Goal: Complete application form

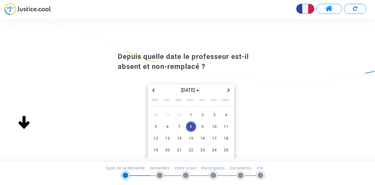
scroll to position [29, 0]
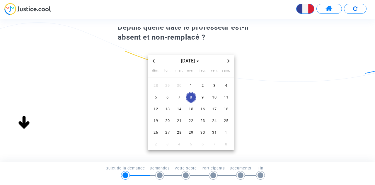
click at [150, 60] on span "Previous month" at bounding box center [153, 60] width 7 height 7
click at [164, 85] on span "1" at bounding box center [167, 85] width 11 height 11
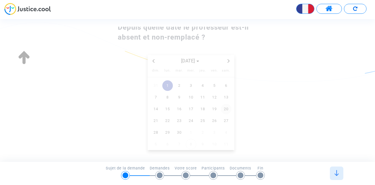
scroll to position [52, 0]
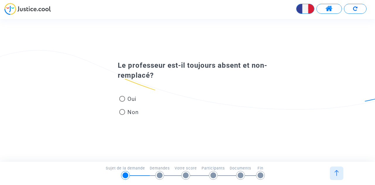
click at [123, 99] on span at bounding box center [122, 99] width 6 height 6
click at [122, 102] on input "Oui" at bounding box center [122, 102] width 0 height 0
radio input "true"
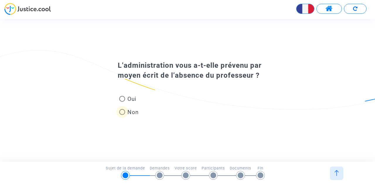
click at [123, 112] on span at bounding box center [122, 112] width 6 height 6
click at [122, 115] on input "Non" at bounding box center [122, 115] width 0 height 0
radio input "true"
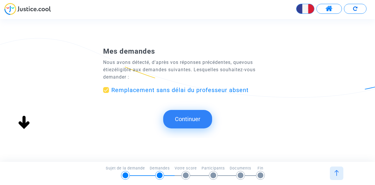
click at [197, 120] on button "Continuer" at bounding box center [187, 119] width 49 height 18
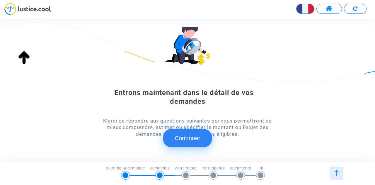
scroll to position [55, 0]
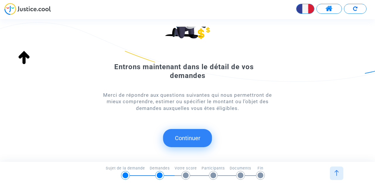
click at [199, 136] on button "Continuer" at bounding box center [187, 138] width 49 height 18
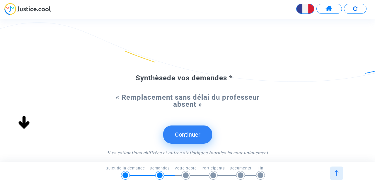
click at [196, 131] on button "Continuer" at bounding box center [187, 134] width 49 height 18
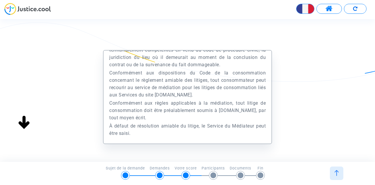
scroll to position [59, 0]
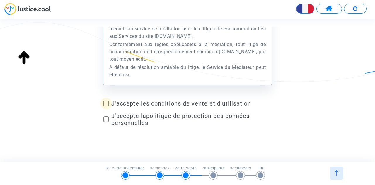
click at [108, 103] on span at bounding box center [106, 103] width 6 height 6
click at [106, 106] on input "J'accepte les conditions de vente et d'utilisation" at bounding box center [106, 106] width 0 height 0
checkbox input "true"
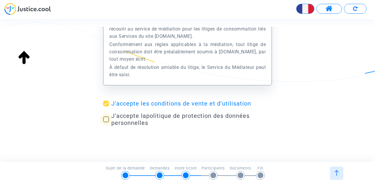
click at [103, 120] on span at bounding box center [106, 119] width 6 height 6
click at [106, 122] on input "J'accepte la politique de protection des données personnelles" at bounding box center [106, 122] width 0 height 0
checkbox input "true"
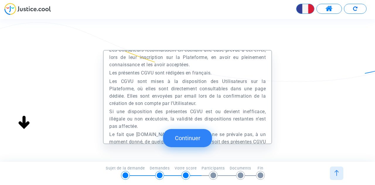
scroll to position [690, 0]
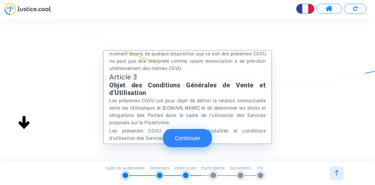
click at [188, 141] on button "Continuer" at bounding box center [187, 138] width 49 height 18
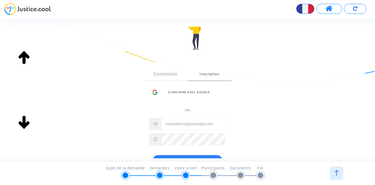
scroll to position [88, 0]
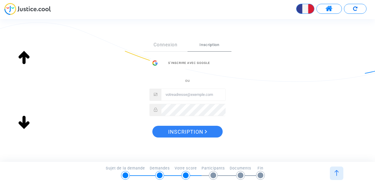
click at [196, 97] on input "Email" at bounding box center [193, 95] width 64 height 12
click at [208, 45] on span "Inscription" at bounding box center [209, 44] width 44 height 13
click at [185, 65] on div "S’inscrire avec Google" at bounding box center [187, 63] width 76 height 12
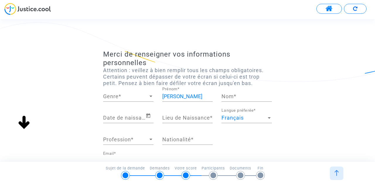
scroll to position [29, 0]
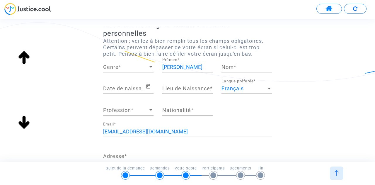
click at [150, 66] on div at bounding box center [150, 67] width 5 height 6
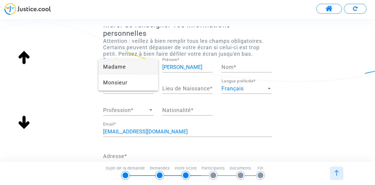
click at [141, 66] on span "Madame" at bounding box center [128, 67] width 50 height 16
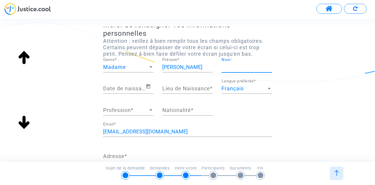
click at [227, 64] on input "Nom *" at bounding box center [246, 67] width 50 height 6
type input "PAM"
type input "Viarmes"
click at [147, 83] on icon "Open calendar" at bounding box center [148, 86] width 5 height 7
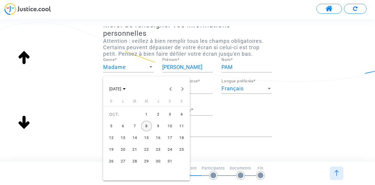
click at [126, 66] on div at bounding box center [187, 92] width 375 height 185
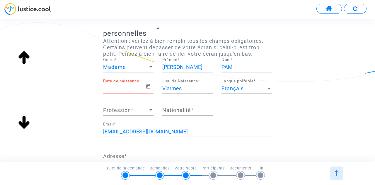
click at [114, 86] on input "Date de naissance *" at bounding box center [124, 88] width 42 height 6
click at [114, 88] on input "Date de naissance *" at bounding box center [124, 88] width 42 height 6
click at [146, 86] on icon "Open calendar" at bounding box center [148, 86] width 5 height 7
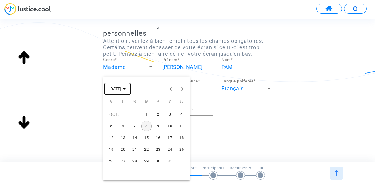
click at [121, 88] on span "OCT. 2025" at bounding box center [115, 89] width 12 height 5
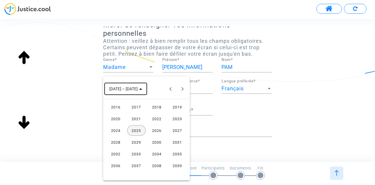
click at [136, 90] on span "2016 – 2039" at bounding box center [125, 88] width 33 height 5
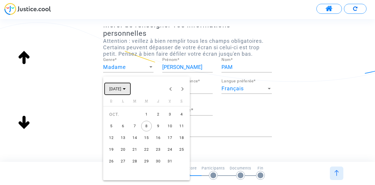
click at [126, 90] on span "OCT. 2025" at bounding box center [117, 88] width 16 height 5
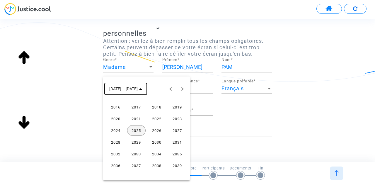
click at [121, 89] on span "2016 – 2039" at bounding box center [123, 89] width 28 height 5
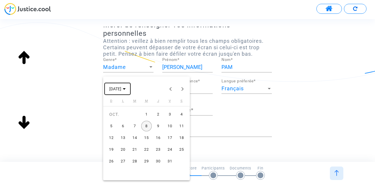
click at [121, 88] on span "OCT. 2025" at bounding box center [115, 89] width 12 height 5
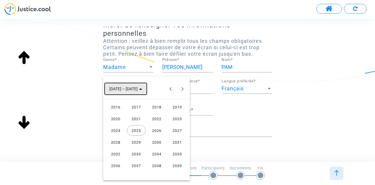
click at [139, 88] on icon "Choose date" at bounding box center [140, 88] width 3 height 1
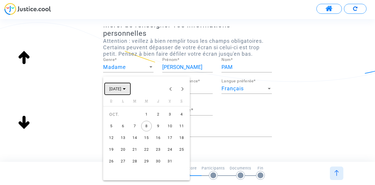
click at [126, 88] on polygon "Choose month and year" at bounding box center [124, 88] width 3 height 1
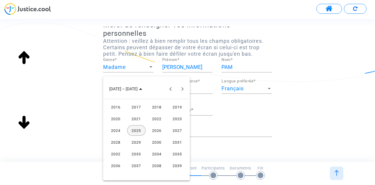
click at [117, 108] on div "2016" at bounding box center [116, 107] width 18 height 11
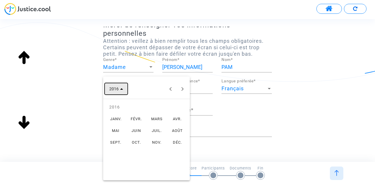
click at [122, 89] on polygon "Choose date" at bounding box center [121, 88] width 3 height 1
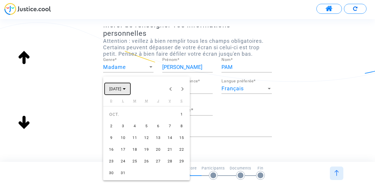
click at [126, 88] on polygon "Choose month and year" at bounding box center [124, 88] width 3 height 1
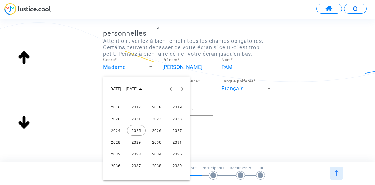
click at [241, 110] on div at bounding box center [187, 92] width 375 height 185
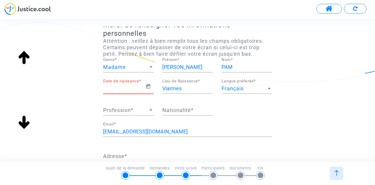
click at [125, 89] on input "Date de naissance *" at bounding box center [124, 88] width 42 height 6
click at [151, 87] on span "Open calendar" at bounding box center [150, 86] width 8 height 7
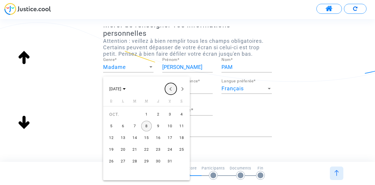
click at [171, 89] on button "Previous month" at bounding box center [171, 89] width 12 height 12
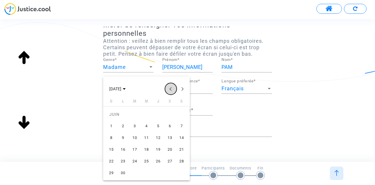
click at [171, 89] on button "Previous month" at bounding box center [171, 89] width 12 height 12
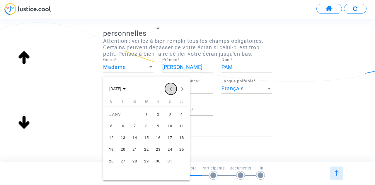
click at [171, 89] on button "Previous month" at bounding box center [171, 89] width 12 height 12
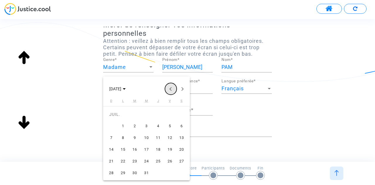
click at [171, 89] on button "Previous month" at bounding box center [171, 89] width 12 height 12
click at [126, 87] on span "JUIN 2024" at bounding box center [117, 88] width 16 height 5
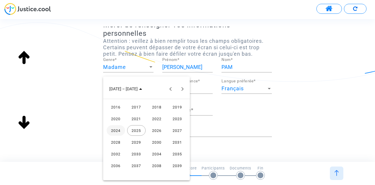
click at [116, 105] on div "2016" at bounding box center [116, 107] width 18 height 11
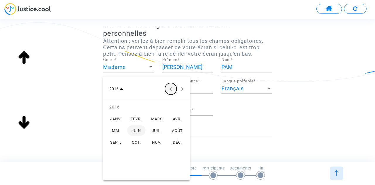
click at [169, 88] on button "Previous year" at bounding box center [171, 89] width 12 height 12
click at [170, 88] on button "Previous year" at bounding box center [171, 89] width 12 height 12
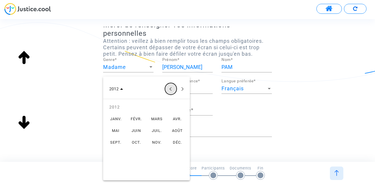
click at [170, 88] on button "Previous year" at bounding box center [171, 89] width 12 height 12
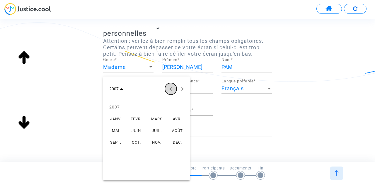
click at [170, 88] on button "Previous year" at bounding box center [171, 89] width 12 height 12
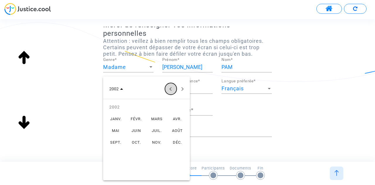
click at [170, 88] on button "Previous year" at bounding box center [171, 89] width 12 height 12
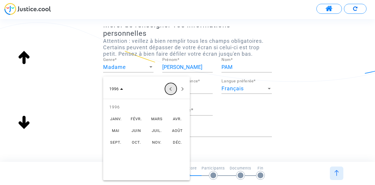
click at [170, 88] on button "Previous year" at bounding box center [171, 89] width 12 height 12
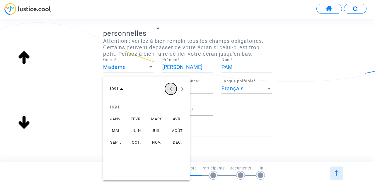
click at [170, 88] on button "Previous year" at bounding box center [171, 89] width 12 height 12
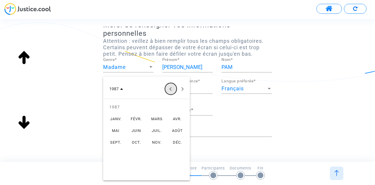
click at [170, 88] on button "Previous year" at bounding box center [171, 89] width 12 height 12
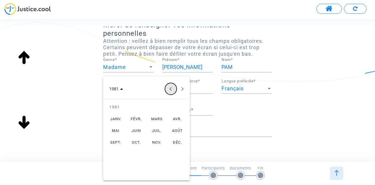
click at [170, 88] on button "Previous year" at bounding box center [171, 89] width 12 height 12
click at [157, 142] on div "NOV." at bounding box center [157, 142] width 18 height 11
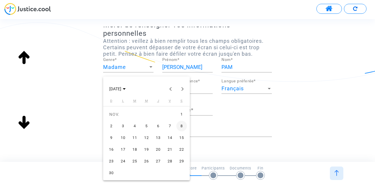
click at [137, 160] on div "25" at bounding box center [134, 161] width 11 height 11
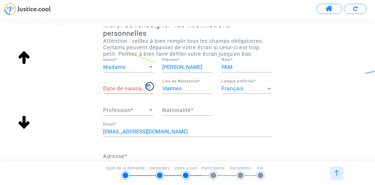
type input "25/11/1980"
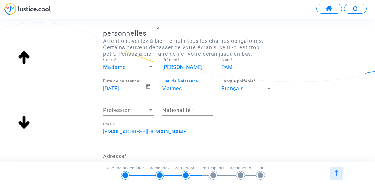
click at [202, 88] on input "Viarmes" at bounding box center [187, 88] width 50 height 6
drag, startPoint x: 176, startPoint y: 88, endPoint x: 144, endPoint y: 88, distance: 31.9
click at [144, 88] on div "25/11/1980 Date de naissance * Viarmes Lieu de Naissance * Français Langue préf…" at bounding box center [187, 100] width 177 height 43
type input "DRancy"
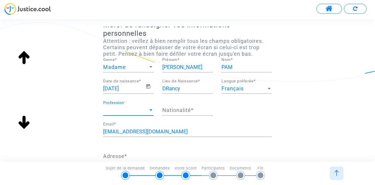
click at [139, 112] on span "Profession" at bounding box center [125, 110] width 45 height 6
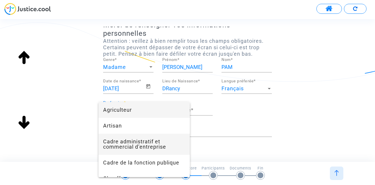
click at [150, 142] on span "Cadre administratif et commercial d’entreprise" at bounding box center [144, 144] width 82 height 21
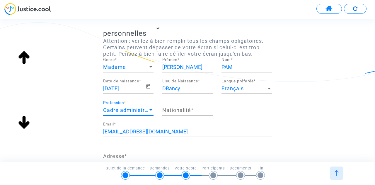
click at [189, 106] on div "Nationalité *" at bounding box center [187, 107] width 50 height 15
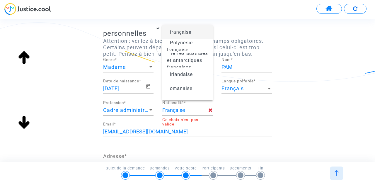
click at [217, 120] on div "Française Nationalité * Ce choix n'est pas valide" at bounding box center [187, 111] width 59 height 22
type input "française"
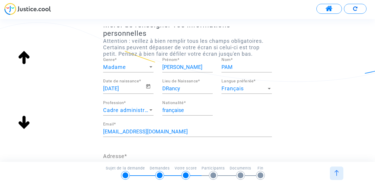
click at [199, 110] on input "française" at bounding box center [187, 110] width 50 height 6
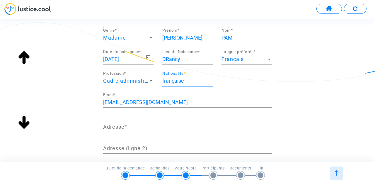
click at [158, 123] on div "Adresse *" at bounding box center [187, 124] width 169 height 15
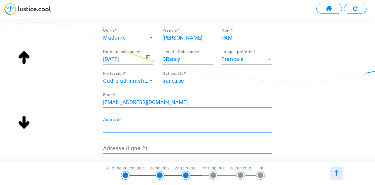
click at [157, 128] on input "Adresse *" at bounding box center [187, 127] width 169 height 6
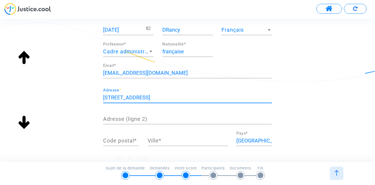
scroll to position [146, 0]
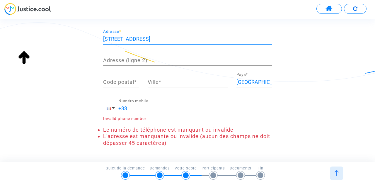
type input "23 chemin de la mardelle"
click at [128, 80] on input "Code postal *" at bounding box center [121, 82] width 36 height 6
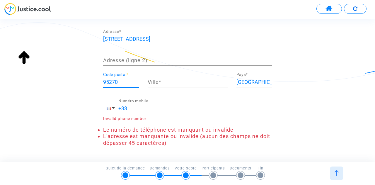
type input "95270"
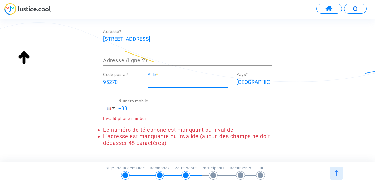
click at [169, 83] on input "Ville *" at bounding box center [188, 82] width 80 height 6
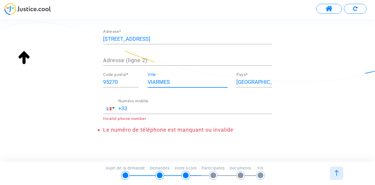
type input "VIARMES"
click at [182, 110] on input "+33" at bounding box center [194, 108] width 153 height 6
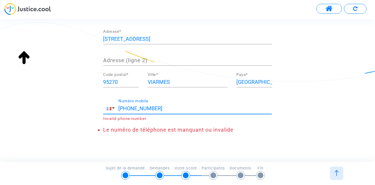
click at [136, 109] on input "+33 065077030" at bounding box center [194, 108] width 153 height 6
click at [135, 109] on input "+33 065077030" at bounding box center [194, 108] width 153 height 6
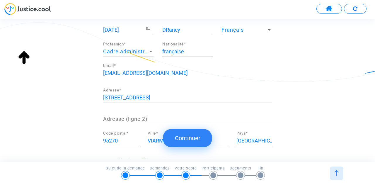
scroll to position [143, 0]
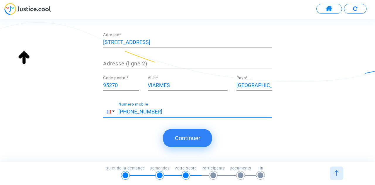
type input "+33 0615077030"
click at [186, 140] on button "Continuer" at bounding box center [187, 138] width 49 height 18
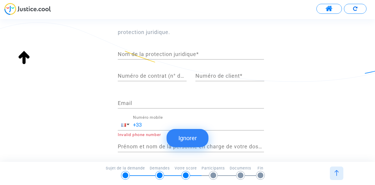
scroll to position [148, 0]
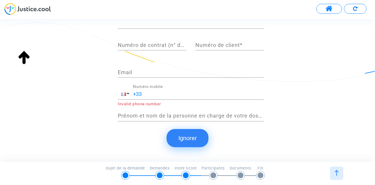
click at [195, 140] on button "Ignorer" at bounding box center [188, 138] width 42 height 18
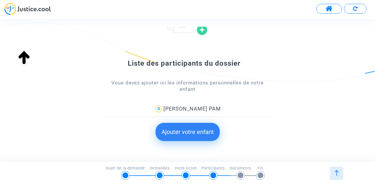
scroll to position [83, 0]
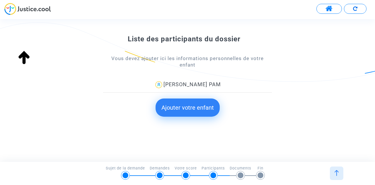
click at [195, 104] on button "Ajouter votre enfant" at bounding box center [187, 107] width 64 height 18
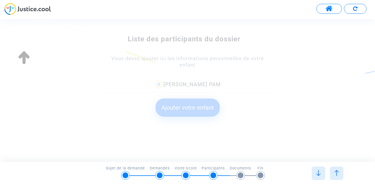
scroll to position [0, 0]
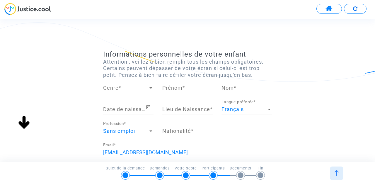
click at [146, 92] on div "Genre Genre *" at bounding box center [128, 85] width 50 height 15
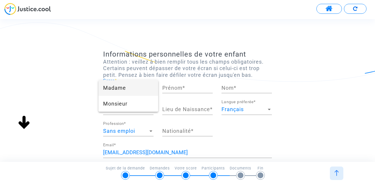
click at [141, 90] on span "Madame" at bounding box center [128, 88] width 50 height 16
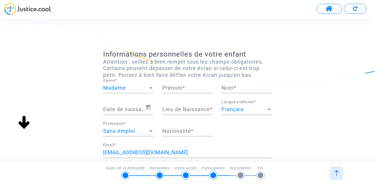
click at [182, 84] on div "Prénom *" at bounding box center [187, 85] width 50 height 15
type input "Eloa"
type input "PAM"
type input "Viarmes"
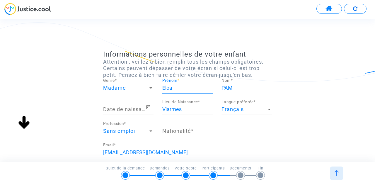
click at [120, 109] on input "Date de naissance *" at bounding box center [124, 109] width 42 height 6
click at [148, 106] on icon "Open calendar" at bounding box center [148, 107] width 4 height 4
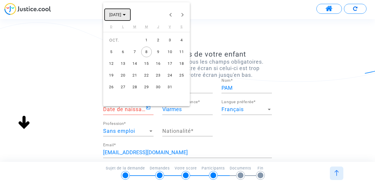
click at [126, 16] on icon "Choose month and year" at bounding box center [124, 14] width 3 height 1
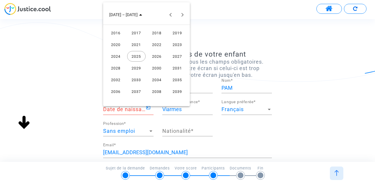
click at [123, 31] on div "2016" at bounding box center [116, 33] width 18 height 11
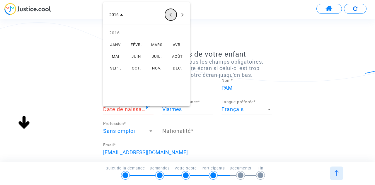
click at [168, 14] on button "Previous year" at bounding box center [171, 15] width 12 height 12
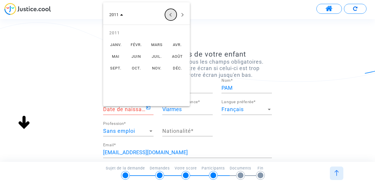
click at [168, 14] on button "Previous year" at bounding box center [171, 15] width 12 height 12
click at [181, 14] on button "Next year" at bounding box center [183, 15] width 12 height 12
click at [116, 32] on td "2009" at bounding box center [146, 33] width 82 height 12
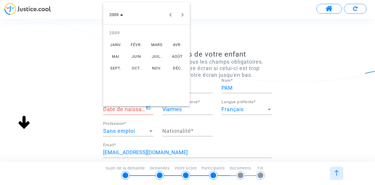
click at [135, 66] on div "OCT." at bounding box center [136, 68] width 18 height 11
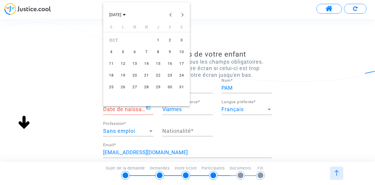
click at [136, 76] on div "20" at bounding box center [134, 75] width 11 height 11
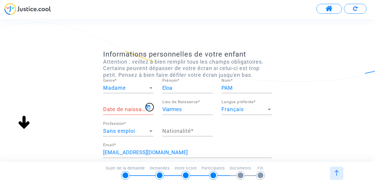
type input "20/10/2009"
click at [136, 132] on div "Sans emploi" at bounding box center [125, 131] width 45 height 6
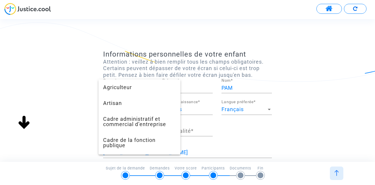
scroll to position [431, 0]
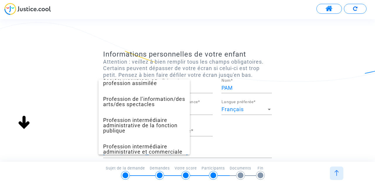
click at [229, 135] on div at bounding box center [187, 92] width 375 height 185
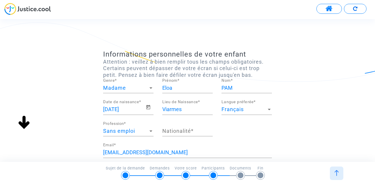
click at [190, 130] on input "Nationalité *" at bounding box center [187, 131] width 50 height 6
type input "française"
click at [234, 136] on div "20/10/2009 Date de naissance * Viarmes Lieu de Naissance * Français Langue préf…" at bounding box center [187, 121] width 177 height 43
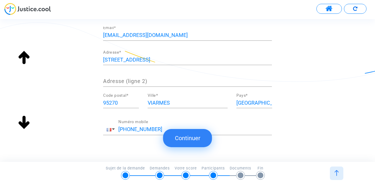
scroll to position [135, 0]
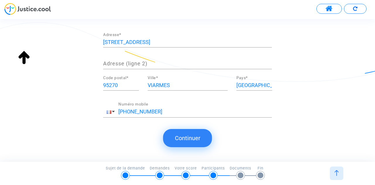
click at [189, 140] on button "Continuer" at bounding box center [187, 138] width 49 height 18
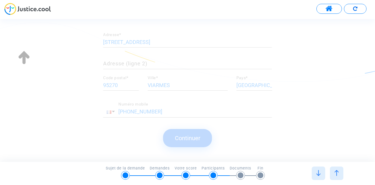
scroll to position [0, 0]
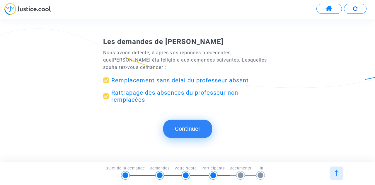
click at [182, 130] on button "Continuer" at bounding box center [187, 128] width 49 height 18
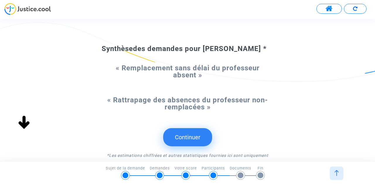
scroll to position [88, 0]
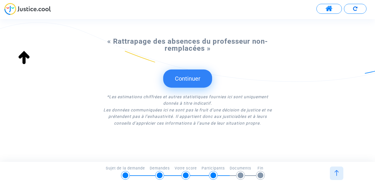
click at [201, 82] on button "Continuer" at bounding box center [187, 78] width 49 height 18
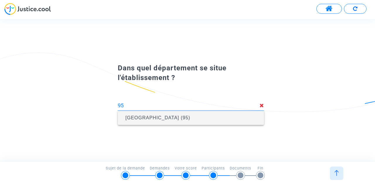
click at [182, 119] on span "Val-d'Oise (95)" at bounding box center [190, 118] width 137 height 16
type input "Val-d'Oise (95)"
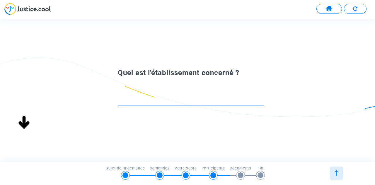
scroll to position [0, 0]
click at [177, 99] on input at bounding box center [191, 100] width 146 height 6
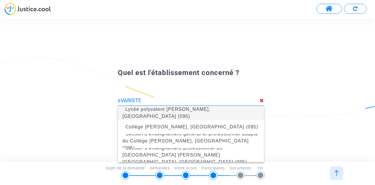
click at [189, 111] on span "Lycée polyvalent Evariste Galois, Beaumont-sur-Oise (095)" at bounding box center [166, 113] width 88 height 12
type input "Lycée polyvalent Evariste Galois, Beaumont-sur-Oise (095)"
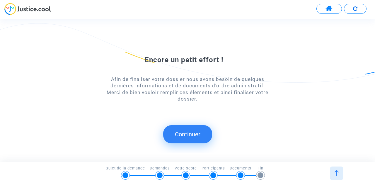
click at [199, 132] on button "Continuer" at bounding box center [187, 134] width 49 height 18
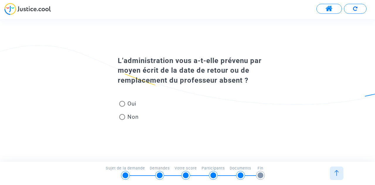
click at [123, 117] on span at bounding box center [122, 117] width 6 height 6
click at [122, 120] on input "Non" at bounding box center [122, 120] width 0 height 0
radio input "true"
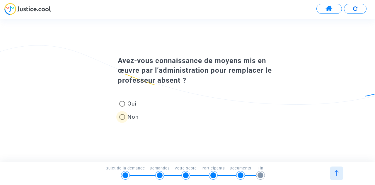
click at [123, 117] on span at bounding box center [122, 117] width 6 height 6
click at [122, 120] on input "Non" at bounding box center [122, 120] width 0 height 0
radio input "true"
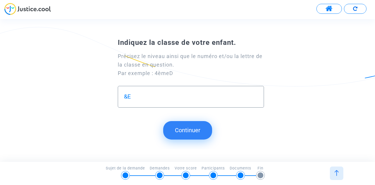
type input "&"
type input "1ere technologique ST2S"
click at [191, 129] on button "Continuer" at bounding box center [187, 130] width 49 height 18
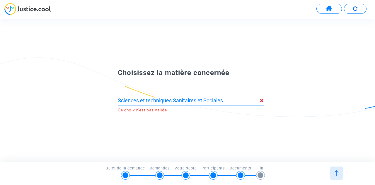
click at [148, 100] on input "Sciences et techniques Sanitaires et Sociales" at bounding box center [189, 100] width 142 height 6
click at [278, 114] on div "Choisissez la matière concernée Sciences et Techniques Sanitaires et Sociales C…" at bounding box center [187, 90] width 375 height 57
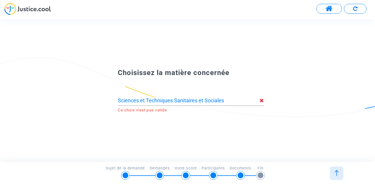
click at [211, 99] on input "Sciences et Techniques Sanitaires et Sociales" at bounding box center [189, 100] width 142 height 6
click at [227, 97] on div "Sciences et Techniques Sanitaires et Sociales" at bounding box center [189, 98] width 142 height 15
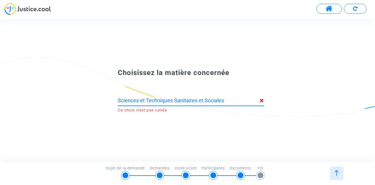
click at [228, 101] on input "Sciences et Techniques Sanitaires et Sociales" at bounding box center [189, 100] width 142 height 6
click at [159, 110] on span "Ce choix n'est pas valide" at bounding box center [142, 110] width 49 height 4
drag, startPoint x: 230, startPoint y: 100, endPoint x: 100, endPoint y: 100, distance: 130.0
click at [100, 100] on div "Choisissez la matière concernée Sciences et Techniques Sanitaires et Sociales C…" at bounding box center [187, 90] width 375 height 48
type input "Sanitai"
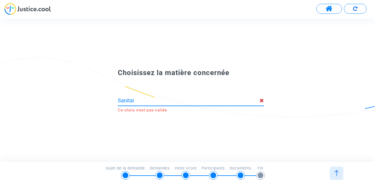
drag, startPoint x: 155, startPoint y: 100, endPoint x: 111, endPoint y: 101, distance: 43.9
click at [111, 101] on div "Sanitai Ce choix n'est pas valide" at bounding box center [187, 95] width 169 height 35
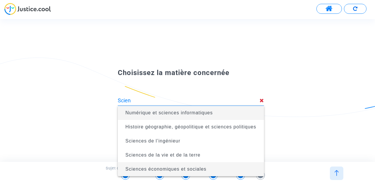
click at [180, 169] on span "Sciences économiques et sociales" at bounding box center [165, 168] width 81 height 5
type input "Sciences économiques et sociales"
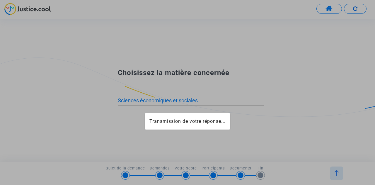
click at [230, 131] on div at bounding box center [187, 92] width 375 height 185
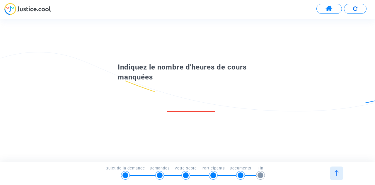
click at [195, 106] on input "number" at bounding box center [191, 105] width 48 height 8
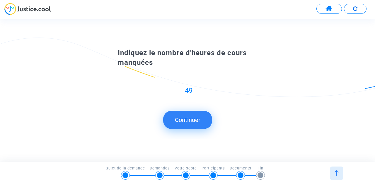
type input "49"
click at [196, 121] on button "Continuer" at bounding box center [187, 120] width 49 height 18
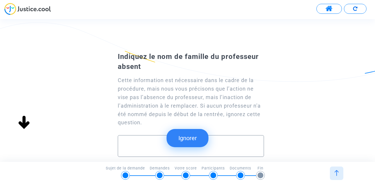
scroll to position [29, 0]
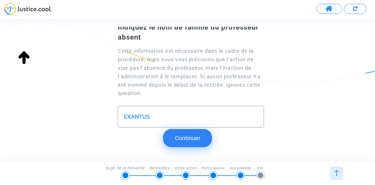
type input "EXANTUS"
click at [190, 136] on button "Continuer" at bounding box center [187, 138] width 49 height 18
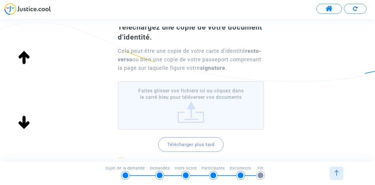
click at [183, 143] on button "Télécharger plus tard" at bounding box center [190, 144] width 65 height 15
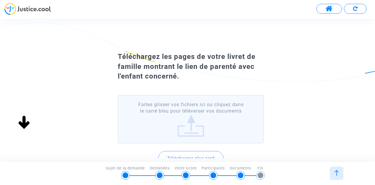
scroll to position [59, 0]
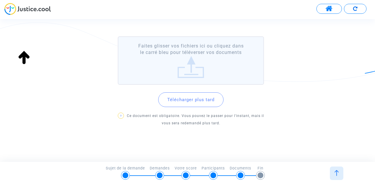
click at [183, 103] on button "Télécharger plus tard" at bounding box center [190, 99] width 65 height 15
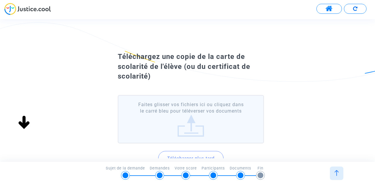
scroll to position [0, 0]
click at [0, 0] on input "Faites glisser vos fichiers ici ou cliquez dans le carré bleu pour téléverser v…" at bounding box center [0, 0] width 0 height 0
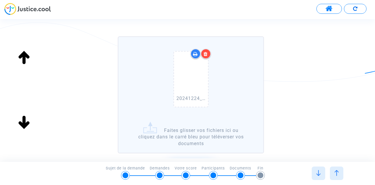
scroll to position [117, 0]
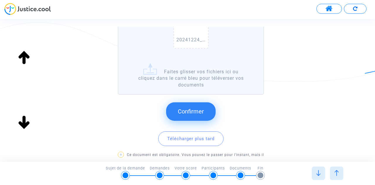
click at [198, 109] on span "Confirmer" at bounding box center [191, 111] width 26 height 7
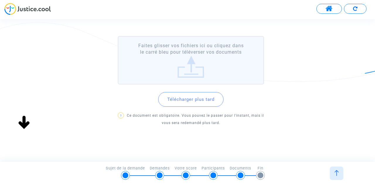
scroll to position [0, 0]
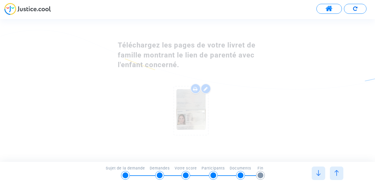
click at [290, 121] on div "Téléchargez les pages de votre livret de famille montrant le lien de parenté av…" at bounding box center [187, 90] width 375 height 103
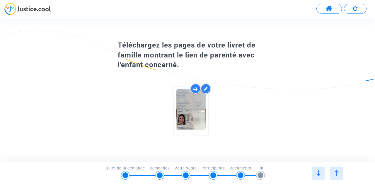
click at [206, 88] on icon at bounding box center [205, 88] width 4 height 5
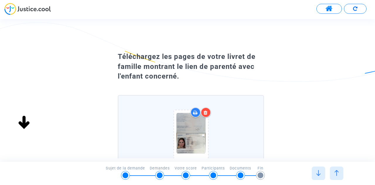
scroll to position [59, 0]
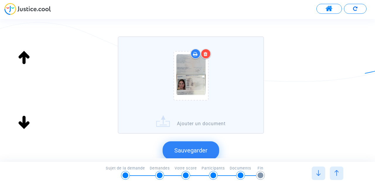
click at [199, 123] on label "Ajouter un document" at bounding box center [191, 84] width 146 height 97
click at [0, 0] on input "Ajouter un document" at bounding box center [0, 0] width 0 height 0
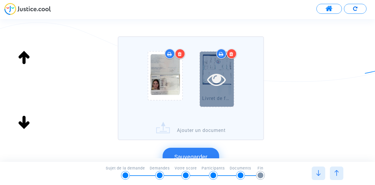
click at [225, 85] on icon at bounding box center [216, 79] width 19 height 19
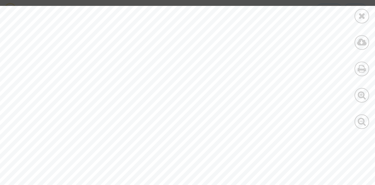
scroll to position [0, 0]
click at [362, 14] on icon at bounding box center [361, 15] width 7 height 9
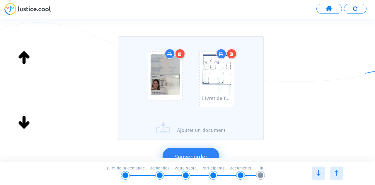
click at [191, 131] on label "Livret de famille - Eloa & Paoline PAM.pdf Ajouter un document" at bounding box center [191, 88] width 146 height 104
click at [0, 0] on input "Livret de famille - Eloa & Paoline PAM.pdf Ajouter un document" at bounding box center [0, 0] width 0 height 0
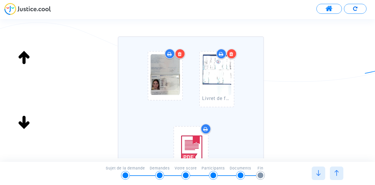
click at [194, 144] on img at bounding box center [190, 149] width 29 height 41
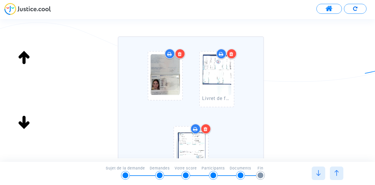
click at [194, 144] on div at bounding box center [191, 153] width 34 height 55
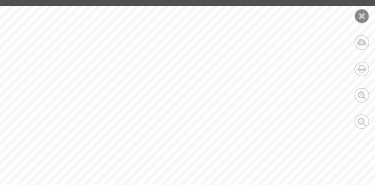
click at [358, 15] on icon at bounding box center [361, 15] width 7 height 9
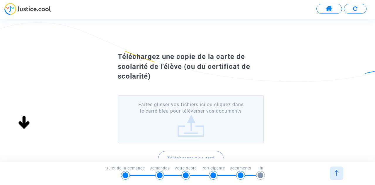
click at [204, 121] on label "Faites glisser vos fichiers ici ou cliquez dans le carré bleu pour téléverser v…" at bounding box center [191, 119] width 146 height 48
click at [0, 0] on input "Faites glisser vos fichiers ici ou cliquez dans le carré bleu pour téléverser v…" at bounding box center [0, 0] width 0 height 0
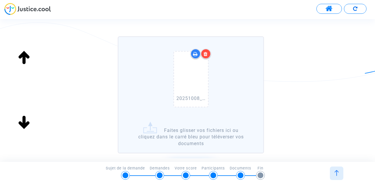
scroll to position [117, 0]
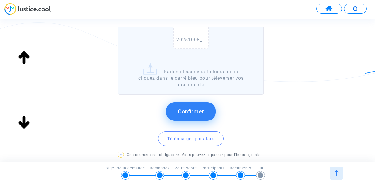
click at [198, 111] on span "Confirmer" at bounding box center [191, 111] width 26 height 7
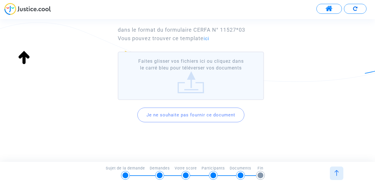
scroll to position [10, 0]
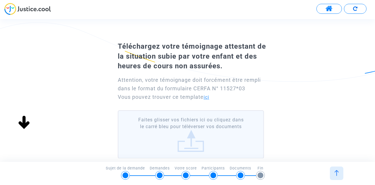
click at [208, 97] on link "ici" at bounding box center [206, 97] width 6 height 6
click at [194, 130] on label "Faites glisser vos fichiers ici ou cliquez dans le carré bleu pour téléverser v…" at bounding box center [191, 134] width 146 height 48
click at [0, 0] on input "Faites glisser vos fichiers ici ou cliquez dans le carré bleu pour téléverser v…" at bounding box center [0, 0] width 0 height 0
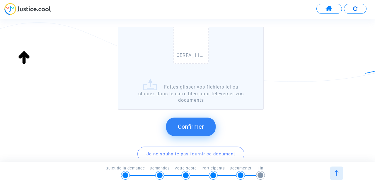
scroll to position [166, 0]
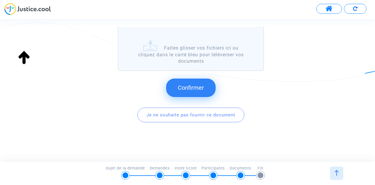
click at [204, 87] on button "Confirmer" at bounding box center [190, 87] width 49 height 18
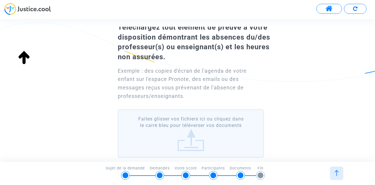
scroll to position [59, 0]
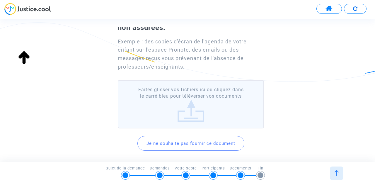
click at [199, 95] on label "Faites glisser vos fichiers ici ou cliquez dans le carré bleu pour téléverser v…" at bounding box center [191, 104] width 146 height 48
click at [0, 0] on input "Faites glisser vos fichiers ici ou cliquez dans le carré bleu pour téléverser v…" at bounding box center [0, 0] width 0 height 0
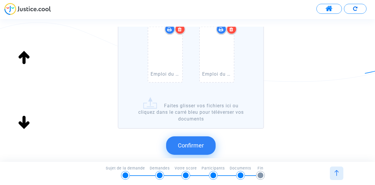
scroll to position [381, 0]
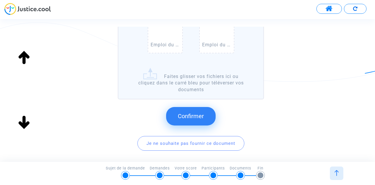
click at [190, 117] on span "Confirmer" at bounding box center [191, 115] width 26 height 7
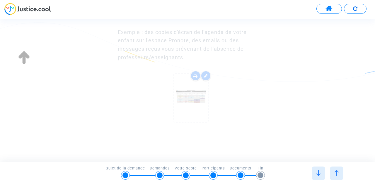
scroll to position [0, 0]
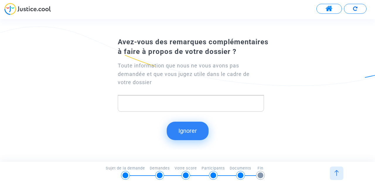
click at [207, 107] on div "Rich Text Editor, main" at bounding box center [191, 103] width 146 height 16
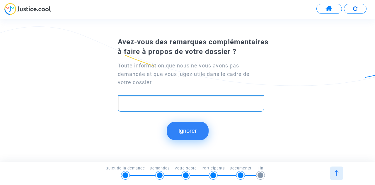
click at [187, 133] on button "Ignorer" at bounding box center [188, 131] width 42 height 18
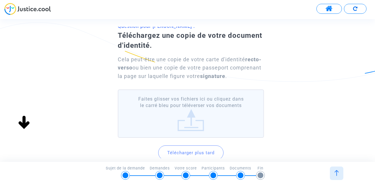
scroll to position [83, 0]
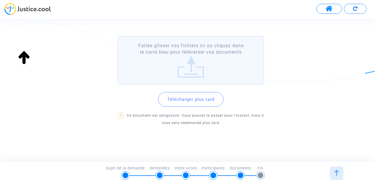
click at [175, 100] on button "Télécharger plus tard" at bounding box center [190, 99] width 65 height 15
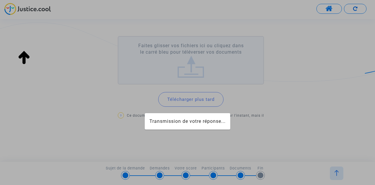
click at [188, 66] on label "Faites glisser vos fichiers ici ou cliquez dans le carré bleu pour téléverser v…" at bounding box center [191, 60] width 146 height 48
click at [0, 0] on input "Faites glisser vos fichiers ici ou cliquez dans le carré bleu pour téléverser v…" at bounding box center [0, 0] width 0 height 0
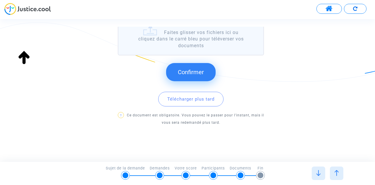
click at [191, 75] on span "Confirmer" at bounding box center [191, 72] width 26 height 7
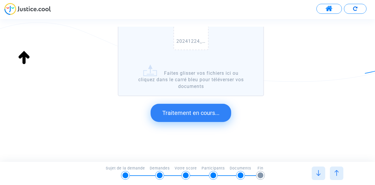
scroll to position [48, 0]
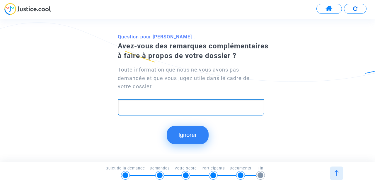
click at [191, 104] on p "Rich Text Editor, main" at bounding box center [191, 107] width 140 height 7
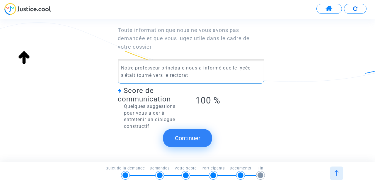
scroll to position [66, 0]
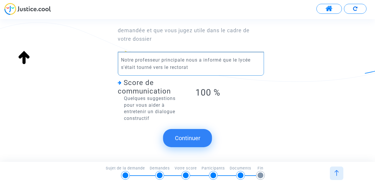
click at [196, 137] on button "Continuer" at bounding box center [187, 138] width 49 height 18
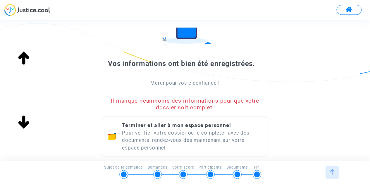
scroll to position [88, 0]
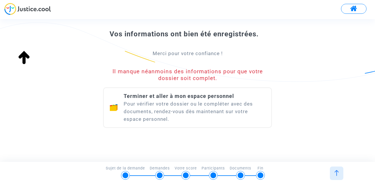
click at [181, 97] on span "Terminer et aller à mon espace personnel" at bounding box center [179, 96] width 110 height 6
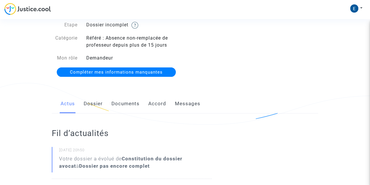
scroll to position [4, 0]
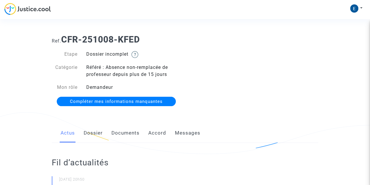
click at [97, 132] on link "Dossier" at bounding box center [93, 132] width 19 height 19
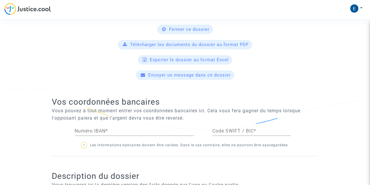
scroll to position [205, 0]
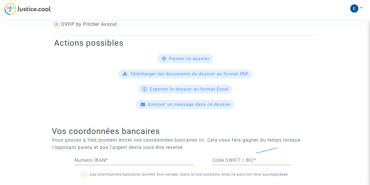
click at [172, 73] on span "Télécharger les documents du dossier au format PDF" at bounding box center [189, 73] width 119 height 5
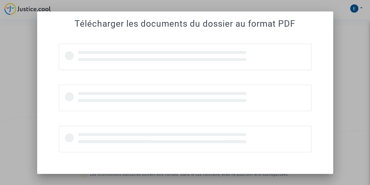
scroll to position [0, 0]
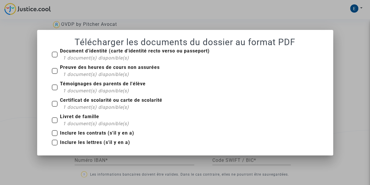
click at [56, 54] on span at bounding box center [55, 55] width 6 height 6
click at [55, 57] on input "Document d'identité (carte d'identité recto verso ou passeport) 1 document(s) d…" at bounding box center [54, 57] width 0 height 0
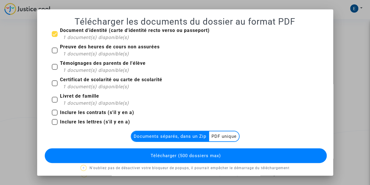
click at [52, 35] on span at bounding box center [55, 34] width 6 height 6
click at [54, 37] on input "Document d'identité (carte d'identité recto verso ou passeport) 1 document(s) d…" at bounding box center [54, 37] width 0 height 0
checkbox input "false"
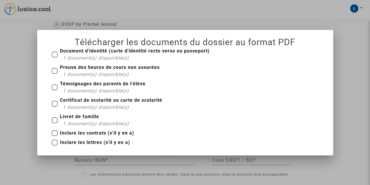
click at [305, 18] on div at bounding box center [185, 92] width 370 height 185
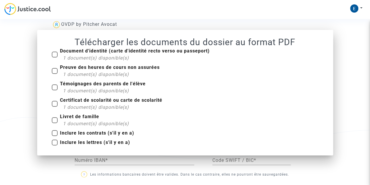
scroll to position [205, 0]
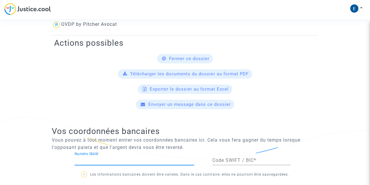
click at [143, 159] on input "Numéro IBAN *" at bounding box center [135, 160] width 120 height 5
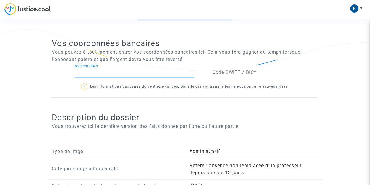
scroll to position [264, 0]
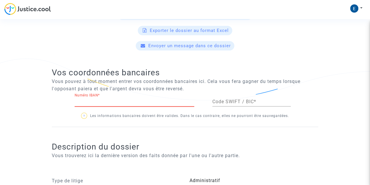
paste input "FR76 4061 8802 7000 0408 4548 270"
type input "FR76 4061 8802 7000 0408 4548 270"
click at [233, 102] on input "Code SWIFT / BIC *" at bounding box center [252, 101] width 78 height 5
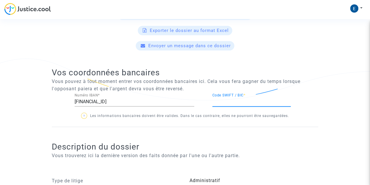
paste input "BOUS FRPP XXX"
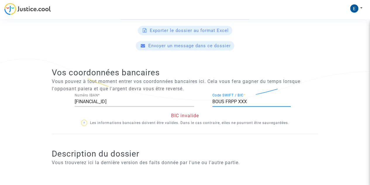
click at [232, 100] on input "BOUS FRPP XXX" at bounding box center [252, 101] width 78 height 5
click at [247, 99] on input "BOUS FRPP XXX" at bounding box center [252, 101] width 78 height 5
type input "BOUS FRPP XXX"
click at [204, 117] on div "BIC invalide" at bounding box center [185, 115] width 267 height 7
click at [136, 117] on div "BIC invalide" at bounding box center [185, 115] width 267 height 7
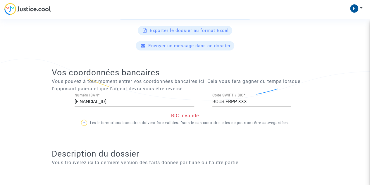
click at [137, 124] on p "? Les informations bancaires doivent être valides. Dans le cas contraire, elles…" at bounding box center [185, 122] width 267 height 7
click at [268, 89] on p "Vous pouvez à tout moment entrer vos coordonnées bancaires ici. Cela vous fera …" at bounding box center [185, 85] width 267 height 15
click at [243, 97] on div "BOUS FRPP XXX Code SWIFT / BIC *" at bounding box center [252, 99] width 78 height 13
click at [178, 113] on span "BIC invalide" at bounding box center [185, 116] width 28 height 6
drag, startPoint x: 213, startPoint y: 100, endPoint x: 251, endPoint y: 100, distance: 38.1
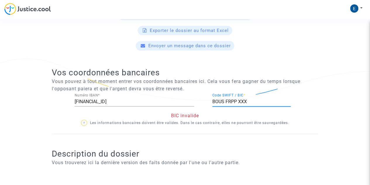
click at [251, 100] on input "BOUS FRPP XXX" at bounding box center [252, 101] width 78 height 5
click at [225, 99] on input "BOUS FRPP XXX" at bounding box center [252, 101] width 78 height 5
click at [237, 100] on input "BOUSFRPP XXX" at bounding box center [252, 101] width 78 height 5
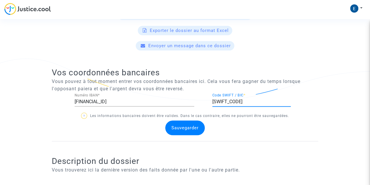
type input "BOUSFRPPXXX"
click at [184, 126] on span "Sauvegarder" at bounding box center [185, 127] width 27 height 5
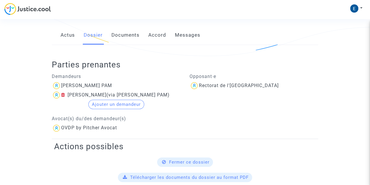
scroll to position [0, 0]
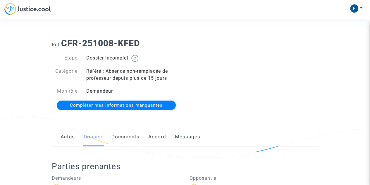
click at [138, 136] on link "Documents" at bounding box center [126, 136] width 28 height 19
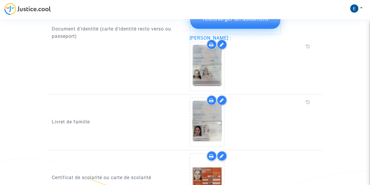
scroll to position [312, 0]
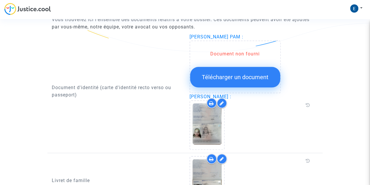
click at [235, 57] on div "Document non fourni" at bounding box center [235, 53] width 90 height 7
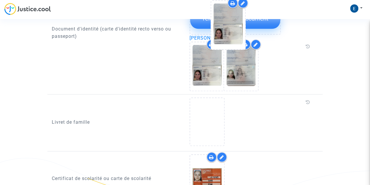
drag, startPoint x: 213, startPoint y: 122, endPoint x: 232, endPoint y: 22, distance: 101.2
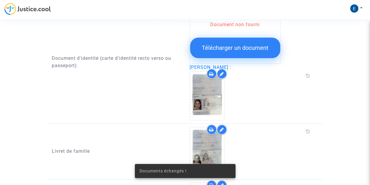
scroll to position [312, 0]
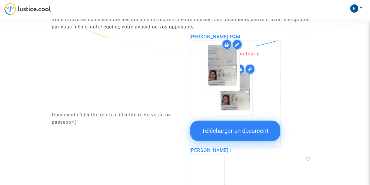
drag, startPoint x: 198, startPoint y: 124, endPoint x: 211, endPoint y: 62, distance: 62.5
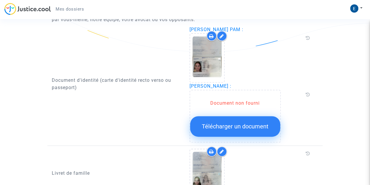
scroll to position [341, 0]
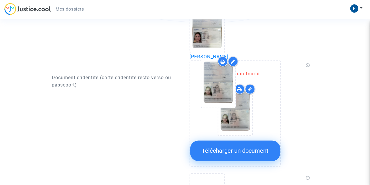
drag, startPoint x: 206, startPoint y: 142, endPoint x: 214, endPoint y: 80, distance: 62.6
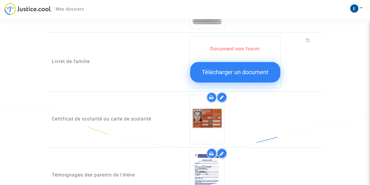
scroll to position [392, 0]
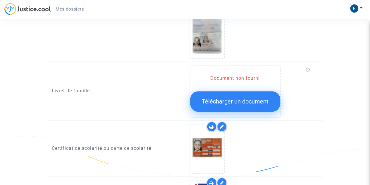
click at [226, 100] on span "Télécharger un document" at bounding box center [235, 101] width 67 height 7
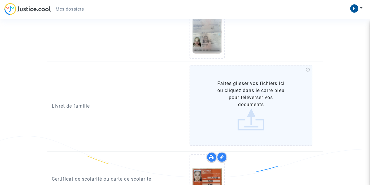
click at [240, 107] on label "Faites glisser vos fichiers ici ou cliquez dans le carré bleu pour téléverser v…" at bounding box center [251, 105] width 123 height 81
click at [0, 0] on input "Faites glisser vos fichiers ici ou cliquez dans le carré bleu pour téléverser v…" at bounding box center [0, 0] width 0 height 0
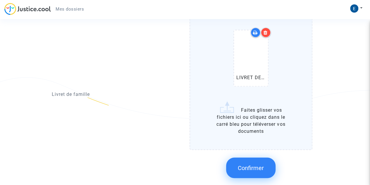
scroll to position [480, 0]
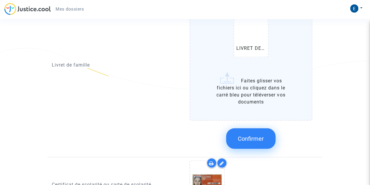
click at [231, 79] on label "LIVRET DE FAMILLE.pdf Faites glisser vos fichiers ici ou cliquez dans le carré …" at bounding box center [251, 48] width 123 height 143
click at [0, 0] on input "LIVRET DE FAMILLE.pdf Faites glisser vos fichiers ici ou cliquez dans le carré …" at bounding box center [0, 0] width 0 height 0
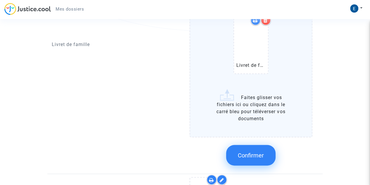
scroll to position [568, 0]
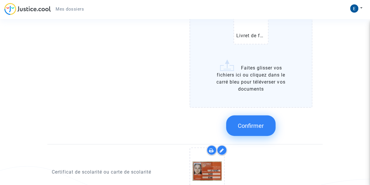
click at [248, 124] on span "Confirmer" at bounding box center [251, 125] width 26 height 7
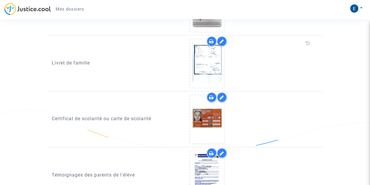
scroll to position [389, 0]
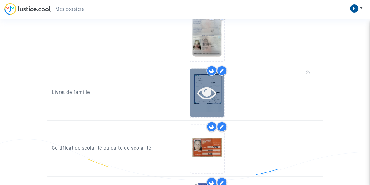
click at [218, 95] on div at bounding box center [207, 92] width 34 height 19
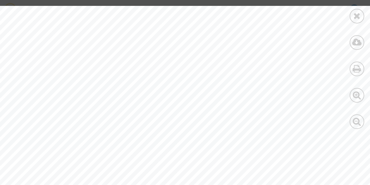
scroll to position [1054, 0]
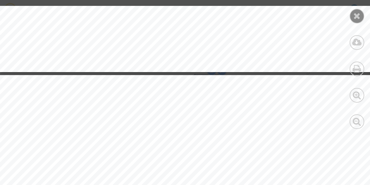
click at [355, 15] on icon at bounding box center [357, 15] width 7 height 9
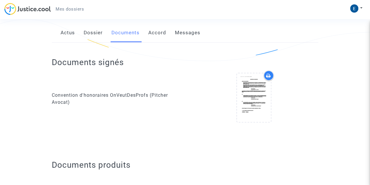
scroll to position [0, 0]
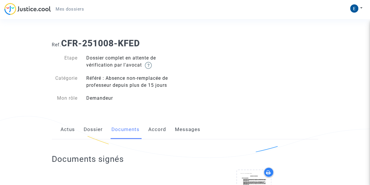
click at [160, 131] on link "Accord" at bounding box center [157, 129] width 18 height 19
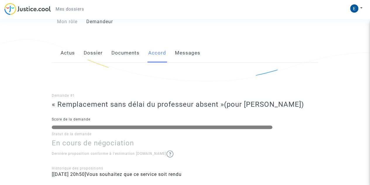
scroll to position [47, 0]
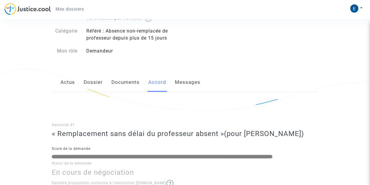
click at [185, 85] on link "Messages" at bounding box center [187, 82] width 25 height 19
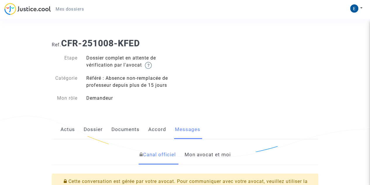
click at [72, 130] on link "Actus" at bounding box center [68, 129] width 14 height 19
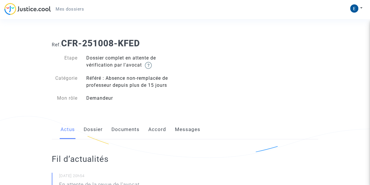
click at [64, 7] on span "Mes dossiers" at bounding box center [70, 8] width 28 height 5
